Goal: Check status

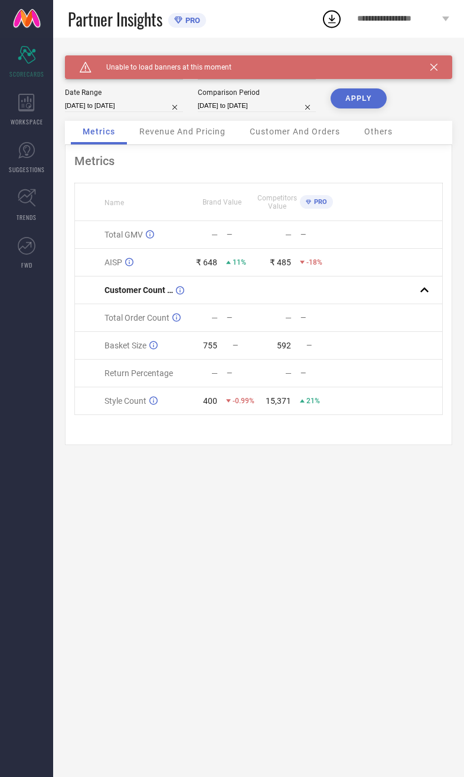
click at [428, 67] on div "Caution Created with Sketch. Unable to load banners at this moment" at bounding box center [258, 67] width 387 height 24
click at [433, 68] on icon at bounding box center [433, 67] width 7 height 7
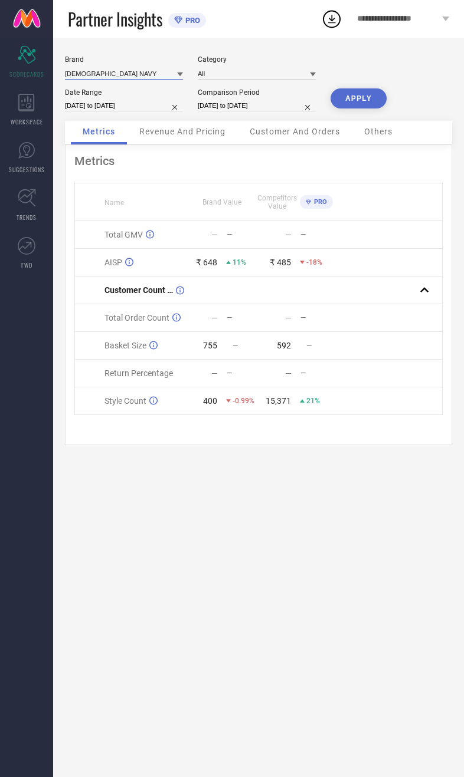
click at [114, 75] on input at bounding box center [124, 73] width 118 height 12
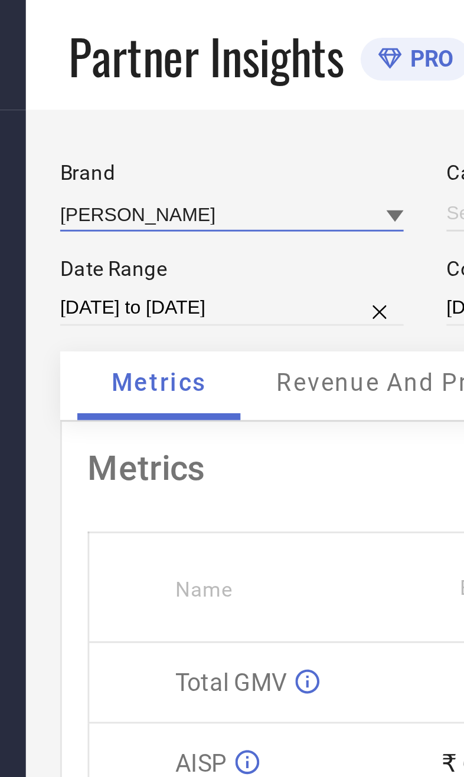
type input "All"
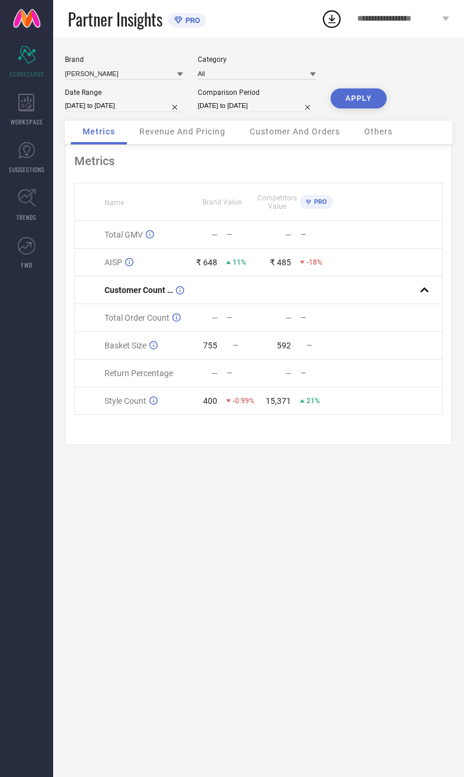
click at [346, 109] on button "APPLY" at bounding box center [358, 98] width 56 height 20
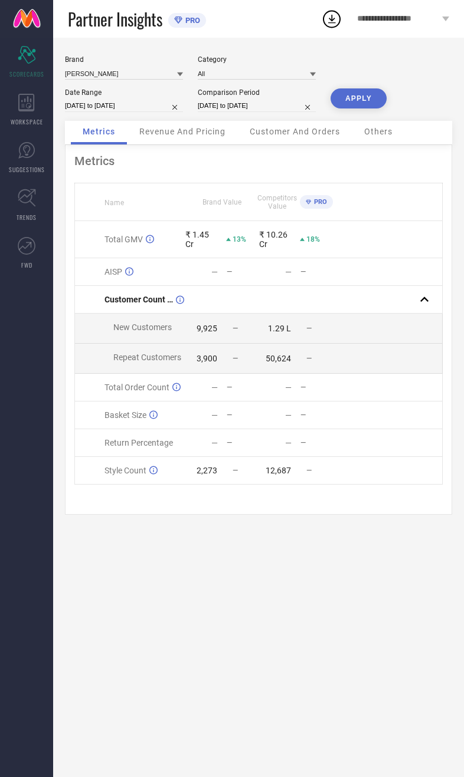
select select "8"
select select "2025"
select select "9"
select select "2025"
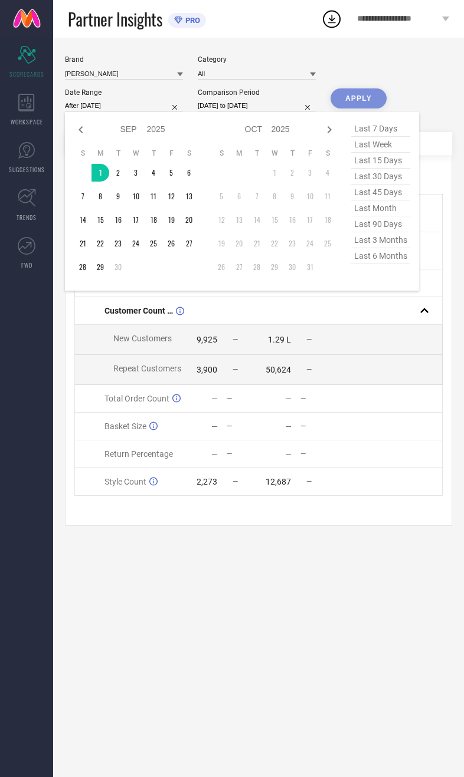
type input "[DATE] to [DATE]"
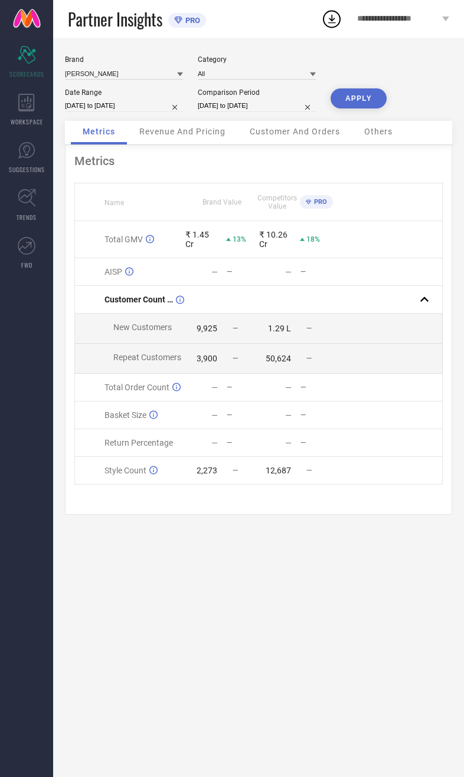
click at [241, 112] on input "[DATE] to [DATE]" at bounding box center [257, 106] width 118 height 12
select select "8"
select select "2024"
select select "9"
select select "2024"
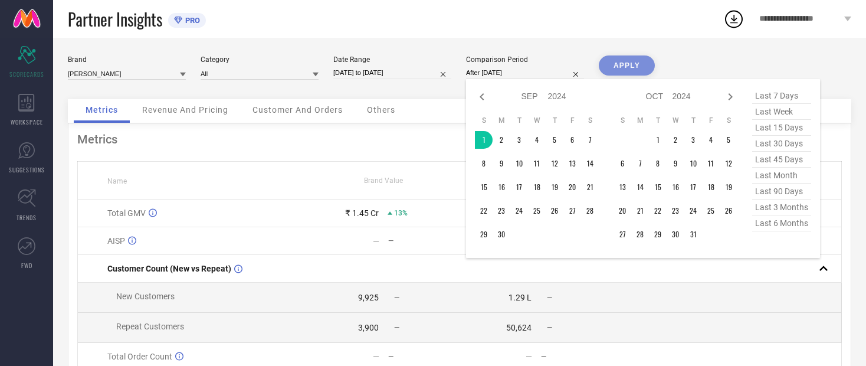
type input "[DATE] to [DATE]"
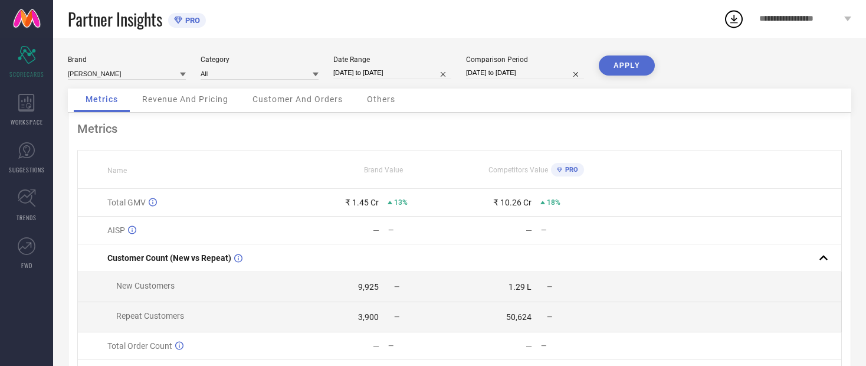
click at [463, 71] on button "APPLY" at bounding box center [627, 65] width 56 height 20
click at [180, 100] on span "Revenue And Pricing" at bounding box center [185, 98] width 86 height 9
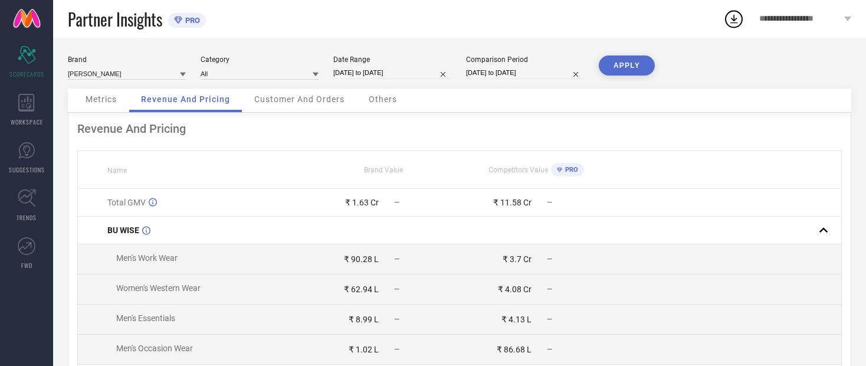
click at [102, 110] on div "Metrics" at bounding box center [101, 100] width 55 height 24
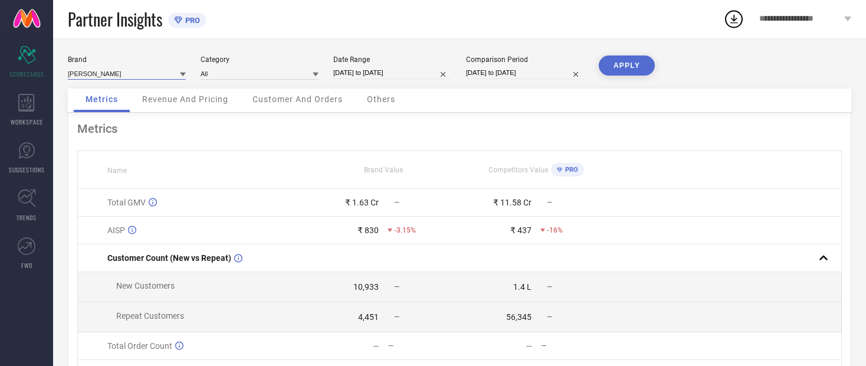
click at [94, 75] on input at bounding box center [127, 73] width 118 height 12
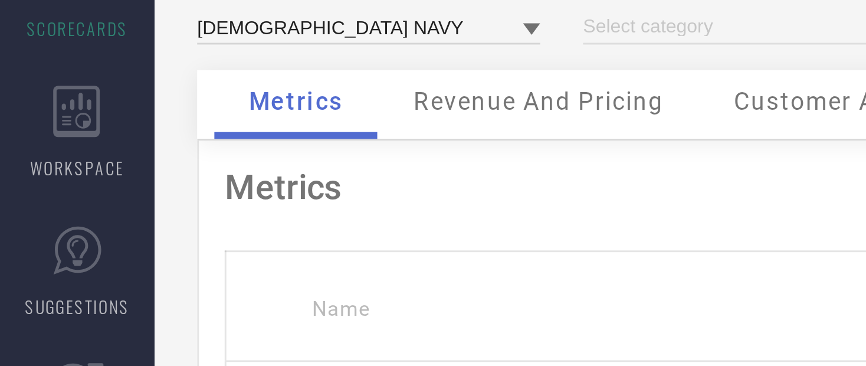
type input "All"
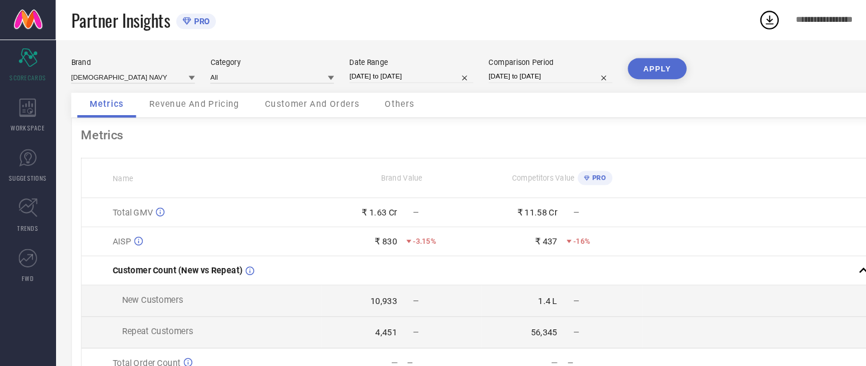
click at [463, 70] on button "APPLY" at bounding box center [627, 65] width 56 height 20
